Goal: Task Accomplishment & Management: Manage account settings

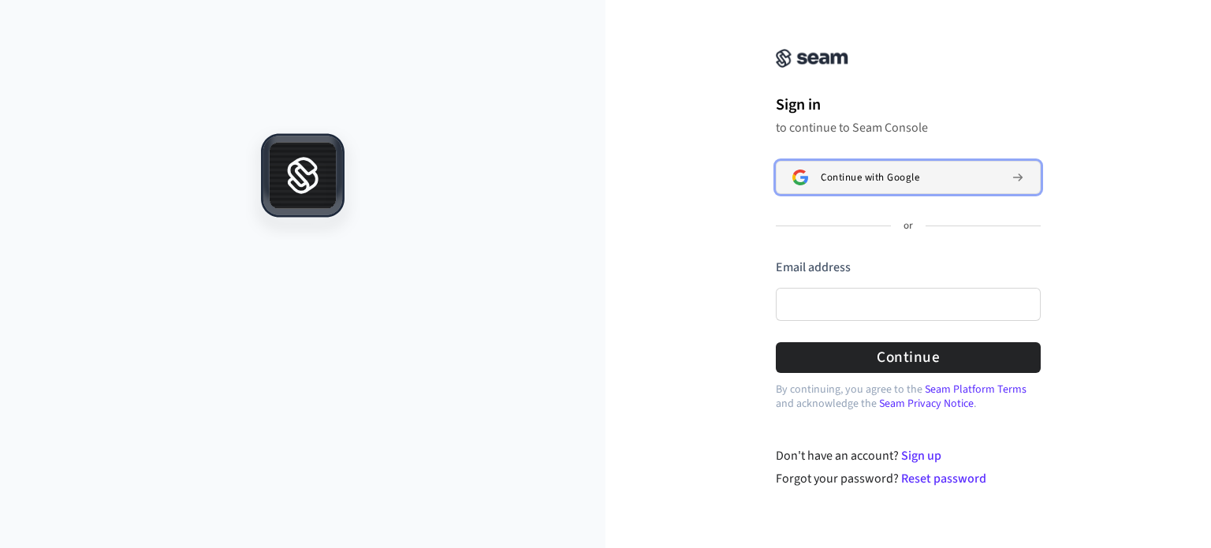
click at [954, 182] on div "Continue with Google" at bounding box center [910, 177] width 178 height 13
